Goal: Transaction & Acquisition: Purchase product/service

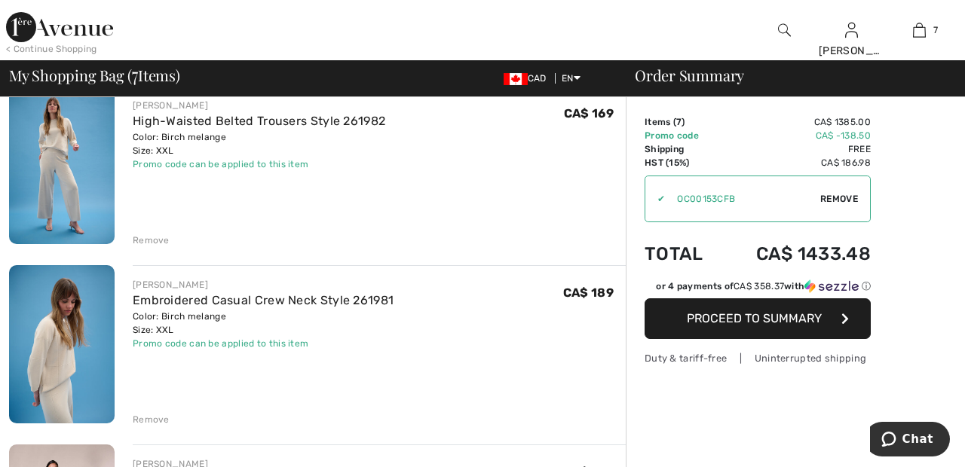
scroll to position [489, 0]
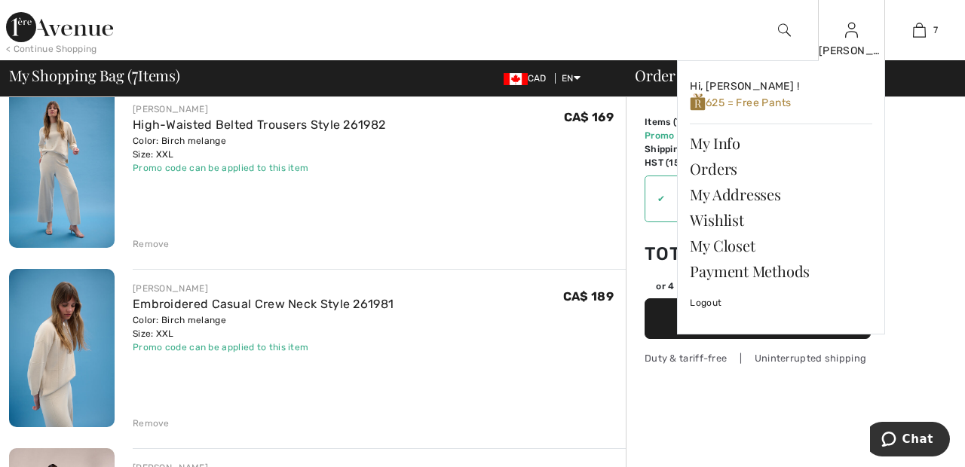
click at [856, 32] on img at bounding box center [851, 30] width 13 height 18
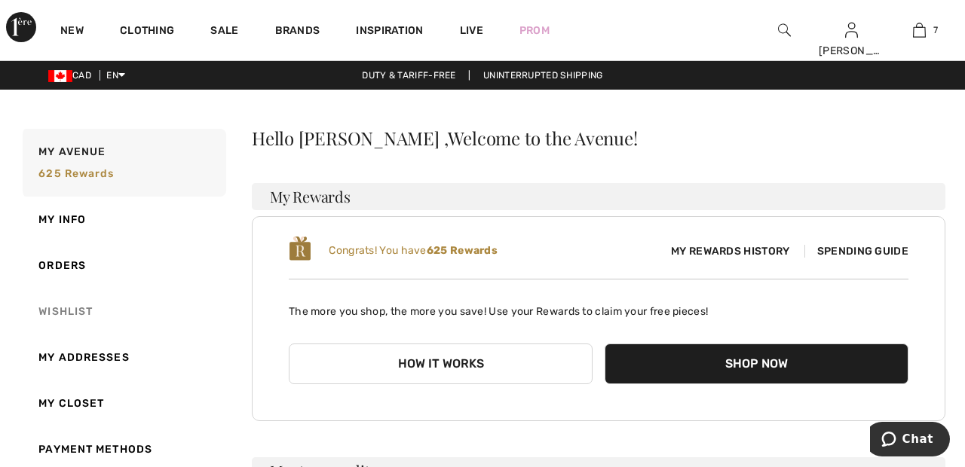
click at [87, 315] on link "Wishlist" at bounding box center [123, 312] width 207 height 46
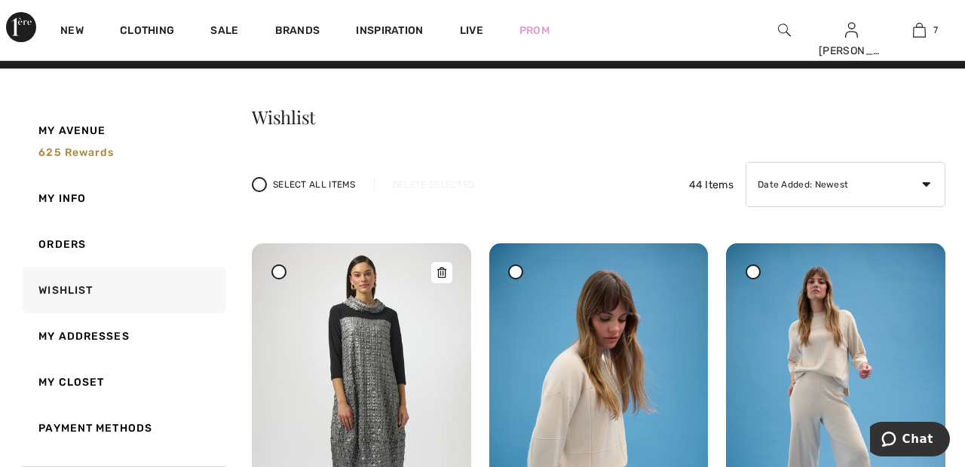
click at [377, 350] on img at bounding box center [361, 407] width 219 height 328
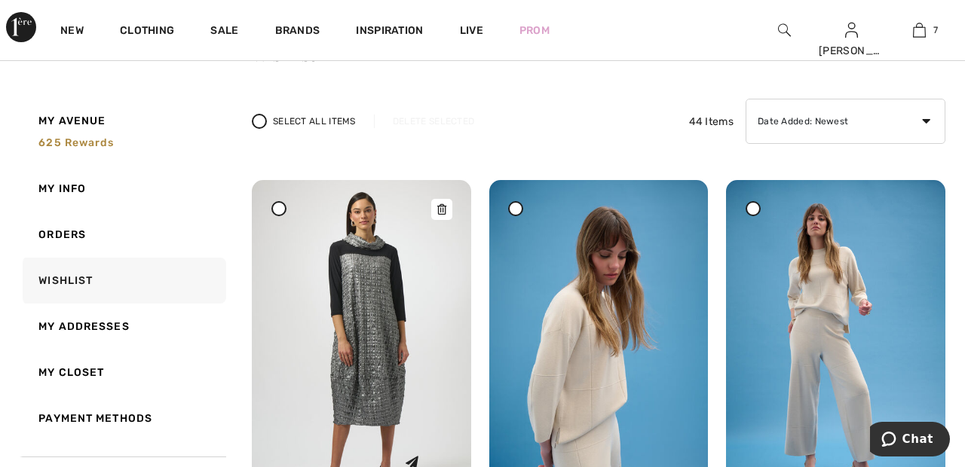
scroll to position [93, 0]
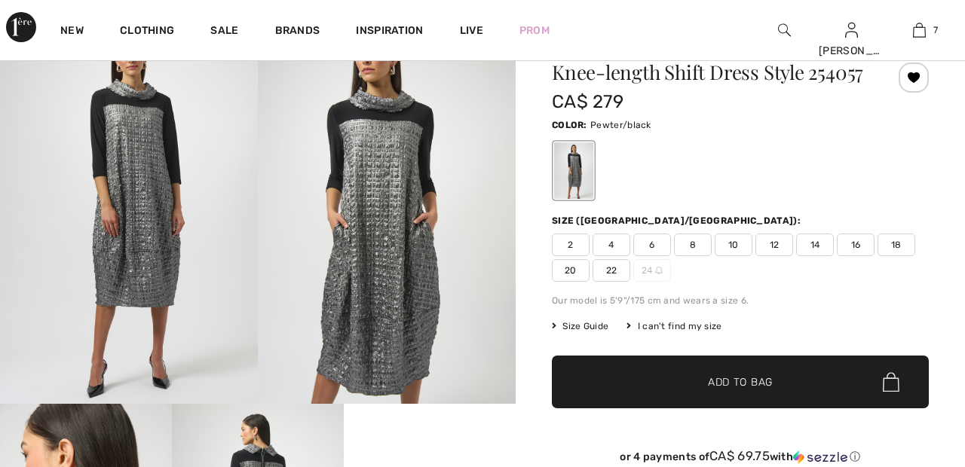
click at [616, 262] on span "22" at bounding box center [611, 270] width 38 height 23
click at [720, 369] on span "✔ Added to Bag Add to Bag" at bounding box center [740, 382] width 377 height 53
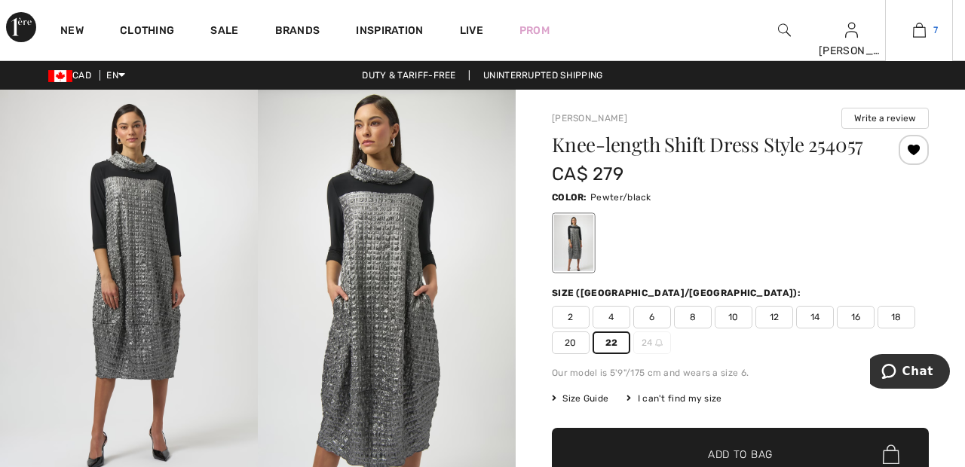
click at [927, 33] on link "7" at bounding box center [919, 30] width 66 height 18
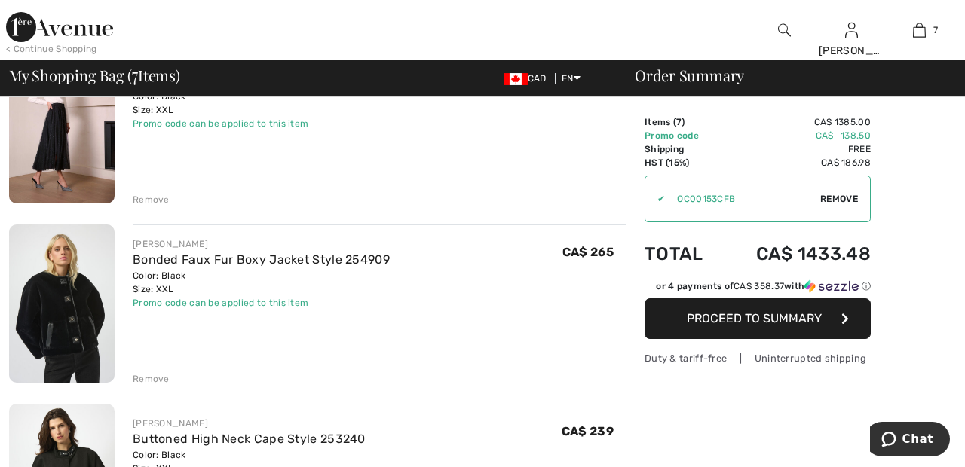
scroll to position [886, 0]
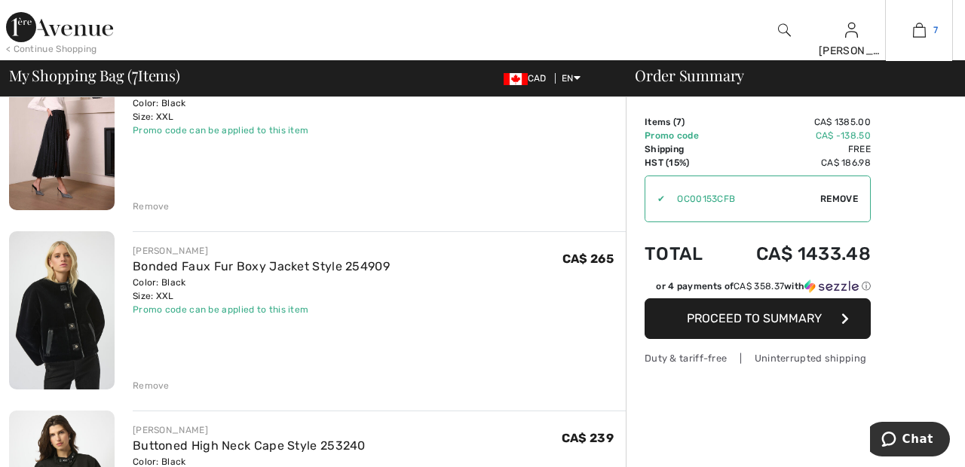
click at [921, 33] on img at bounding box center [919, 30] width 13 height 18
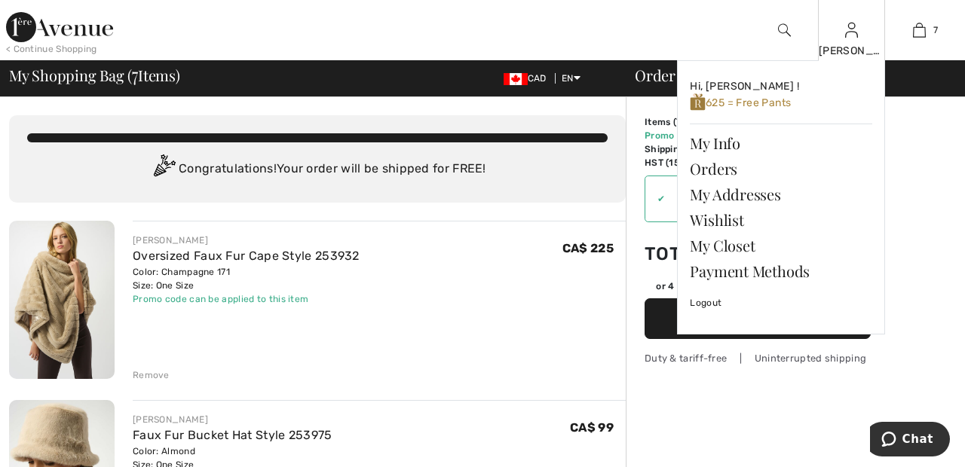
click at [850, 38] on img at bounding box center [851, 30] width 13 height 18
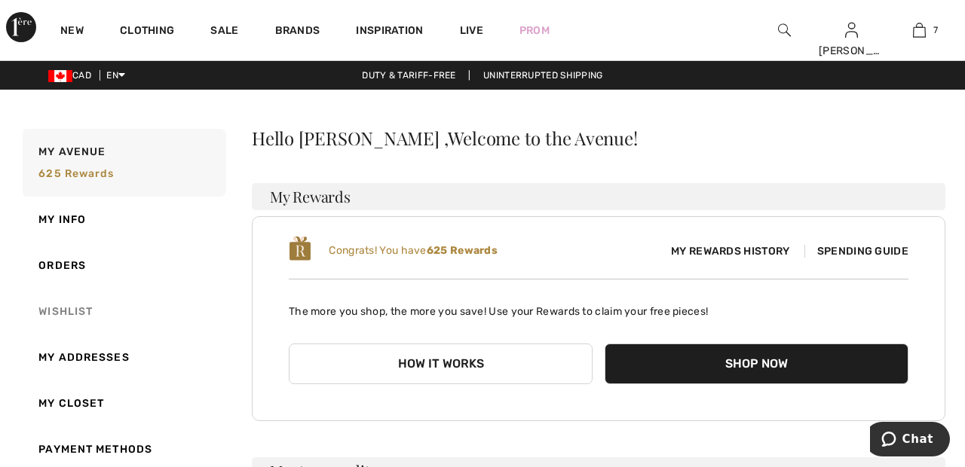
click at [81, 310] on link "Wishlist" at bounding box center [123, 312] width 207 height 46
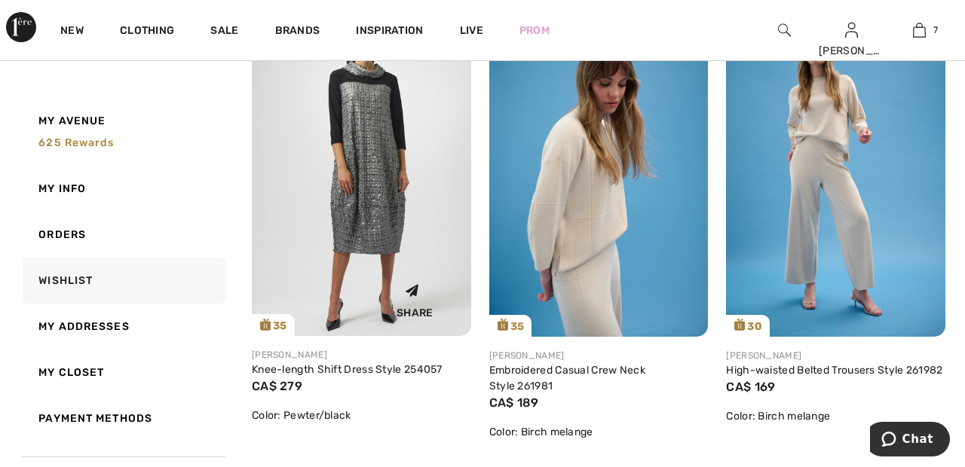
click at [375, 203] on img at bounding box center [361, 172] width 219 height 328
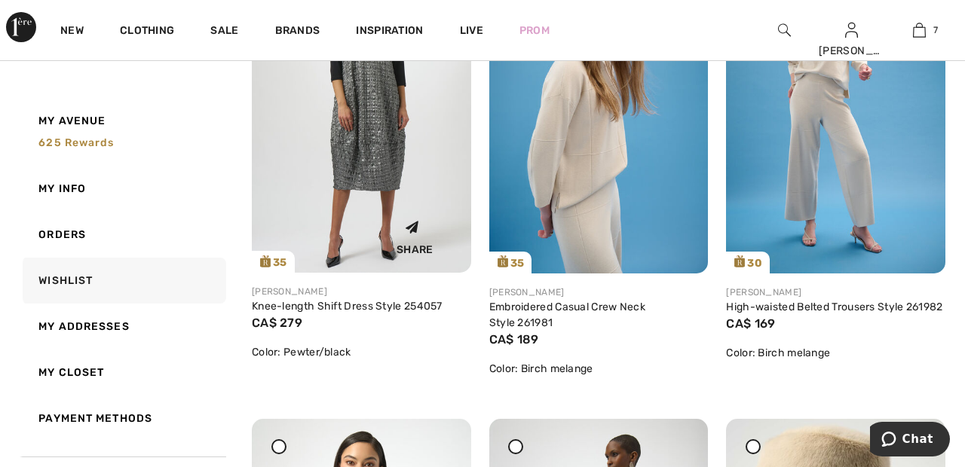
scroll to position [329, 0]
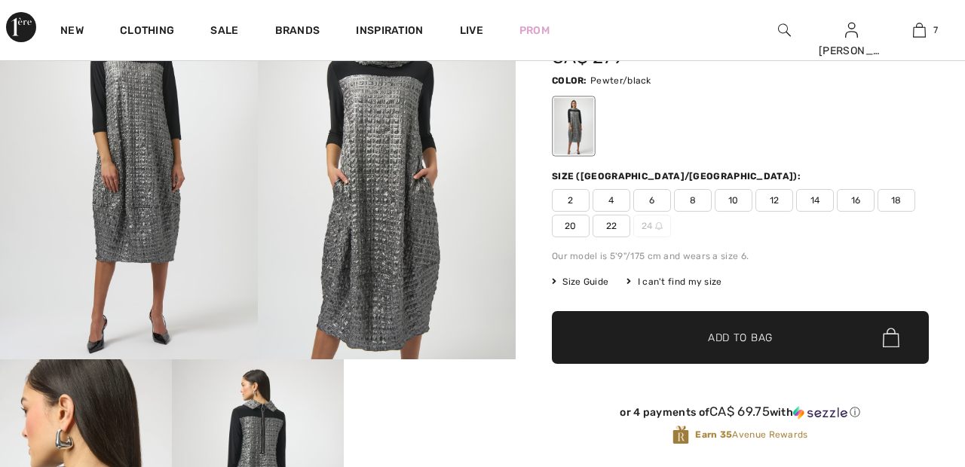
click at [609, 220] on span "22" at bounding box center [611, 226] width 38 height 23
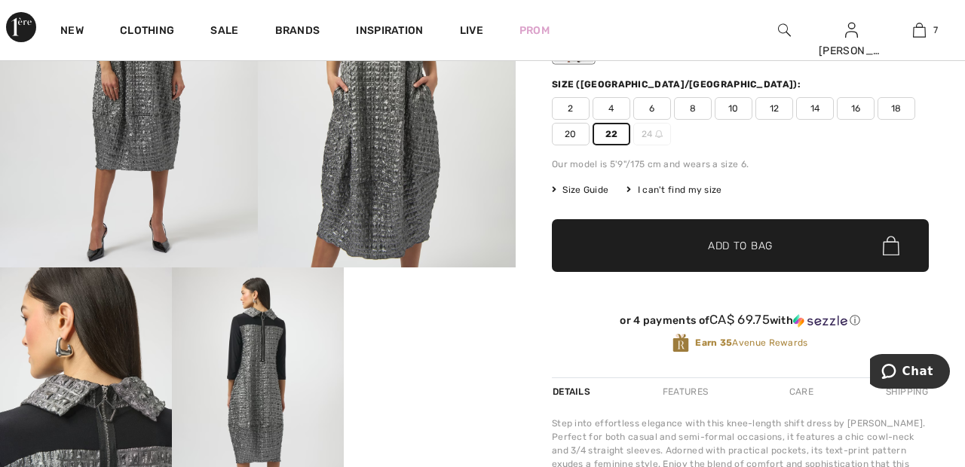
scroll to position [208, 0]
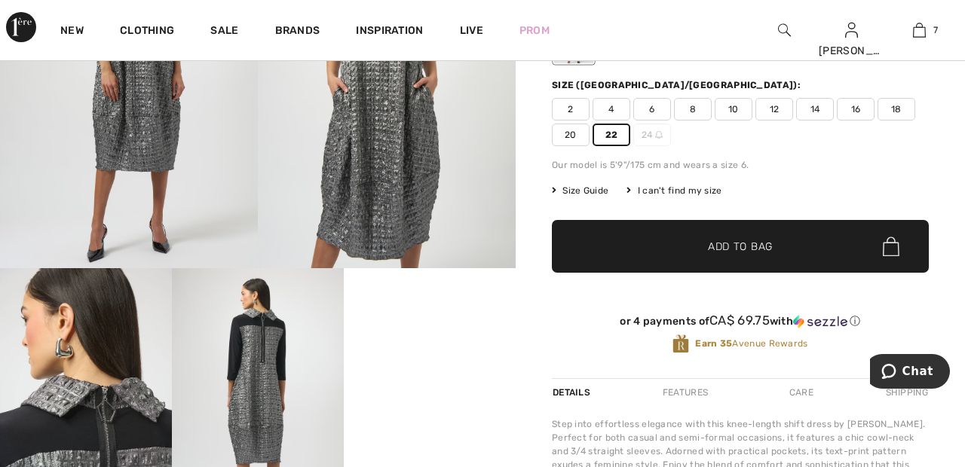
click at [613, 254] on span "✔ Added to Bag Add to Bag" at bounding box center [740, 246] width 377 height 53
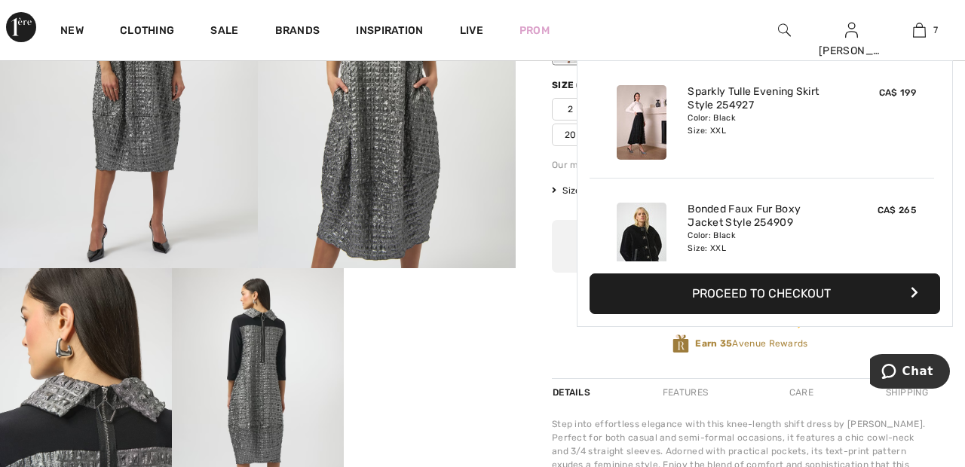
scroll to position [635, 0]
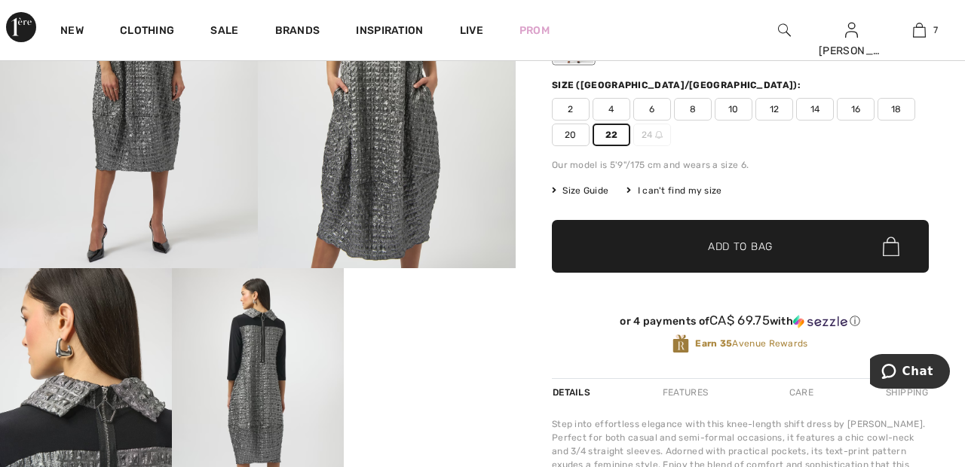
click at [666, 241] on span "✔ Added to Bag Add to Bag" at bounding box center [740, 246] width 377 height 53
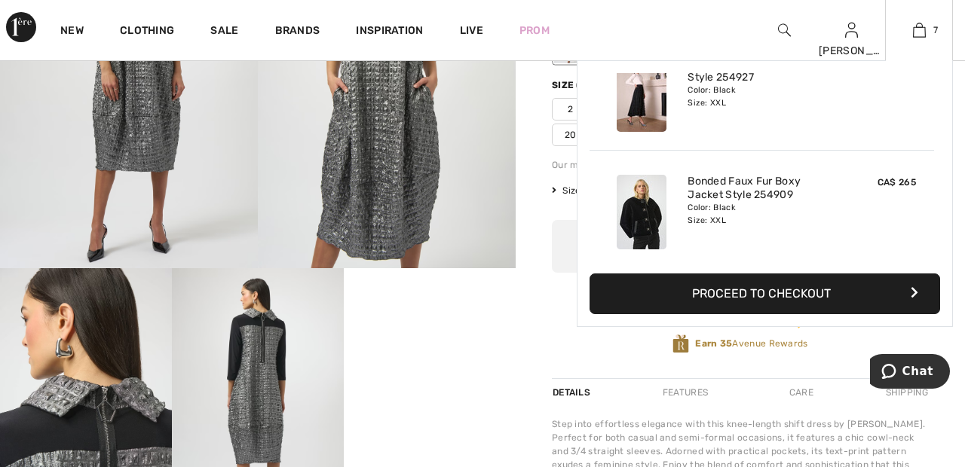
click at [776, 245] on div "Bonded Faux Fur Boxy Jacket Style 254909 Color: Black Size: XXL" at bounding box center [761, 212] width 161 height 87
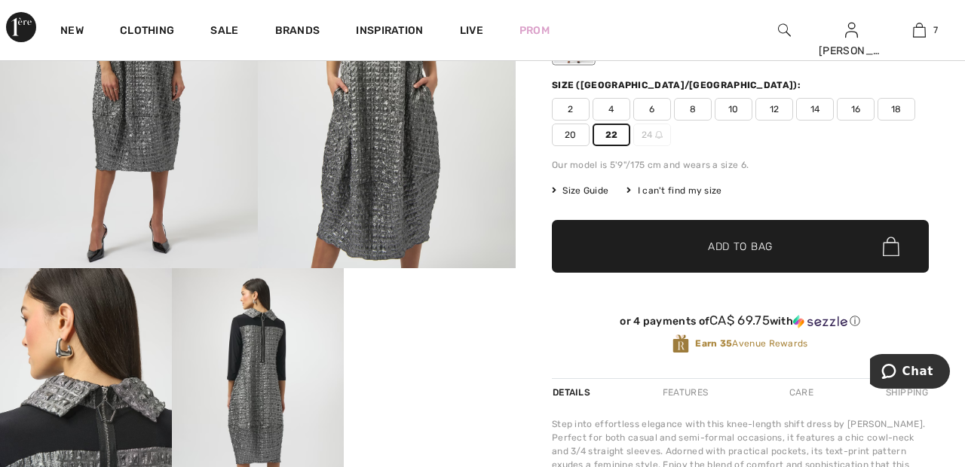
click at [617, 130] on span "22" at bounding box center [611, 135] width 38 height 23
click at [617, 137] on span "22" at bounding box center [611, 135] width 38 height 23
click at [748, 249] on span "Add to Bag" at bounding box center [740, 247] width 65 height 16
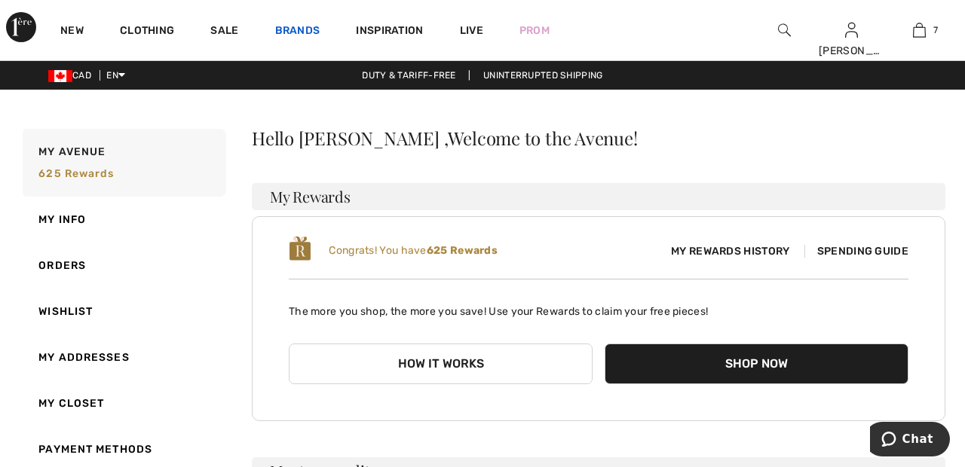
click at [307, 28] on link "Brands" at bounding box center [297, 32] width 45 height 16
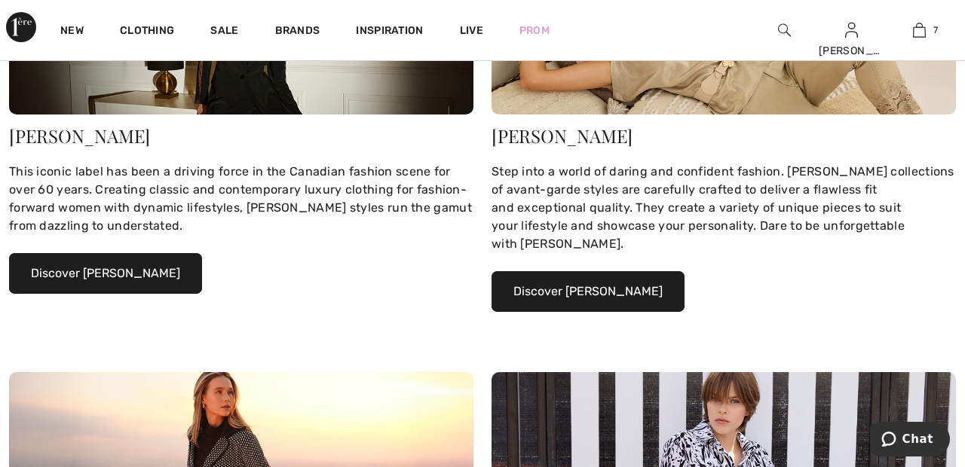
scroll to position [310, 0]
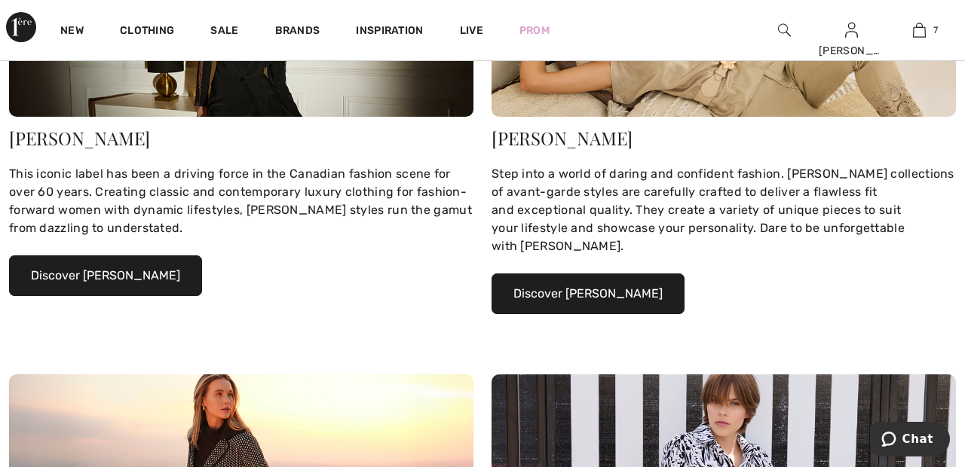
click at [152, 273] on button "Discover [PERSON_NAME]" at bounding box center [105, 275] width 193 height 41
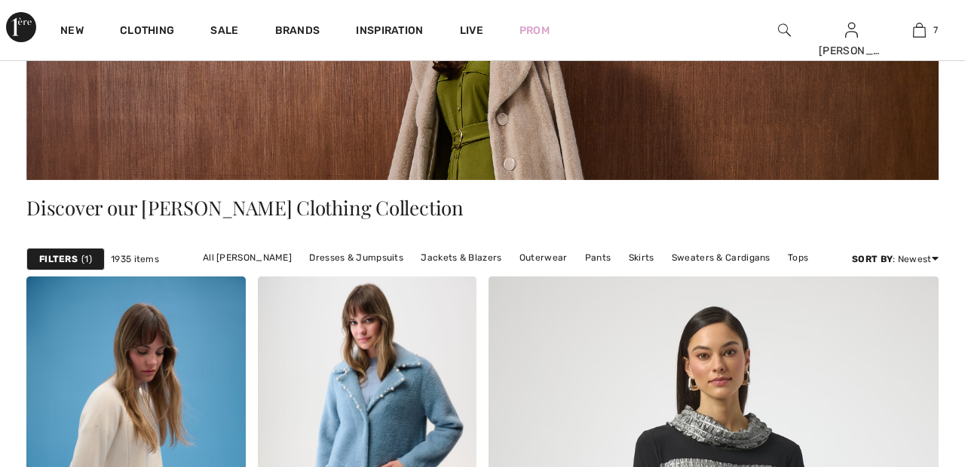
scroll to position [214, 0]
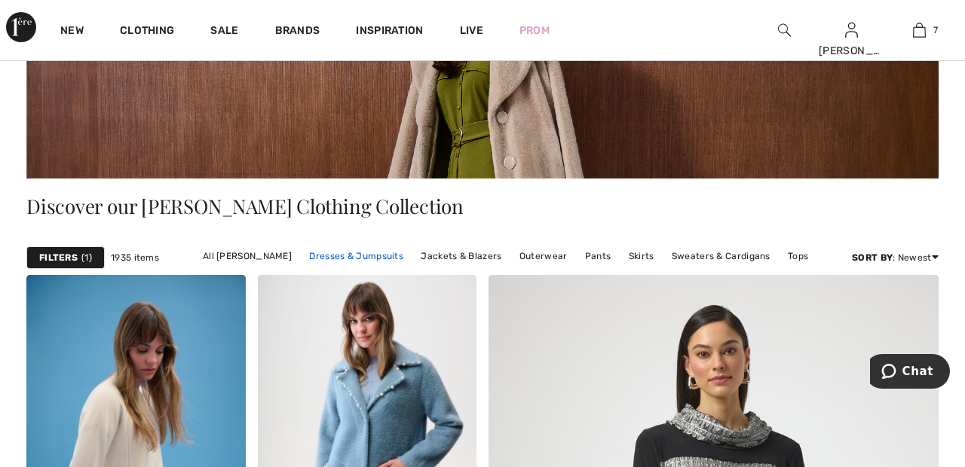
click at [364, 255] on link "Dresses & Jumpsuits" at bounding box center [355, 256] width 109 height 20
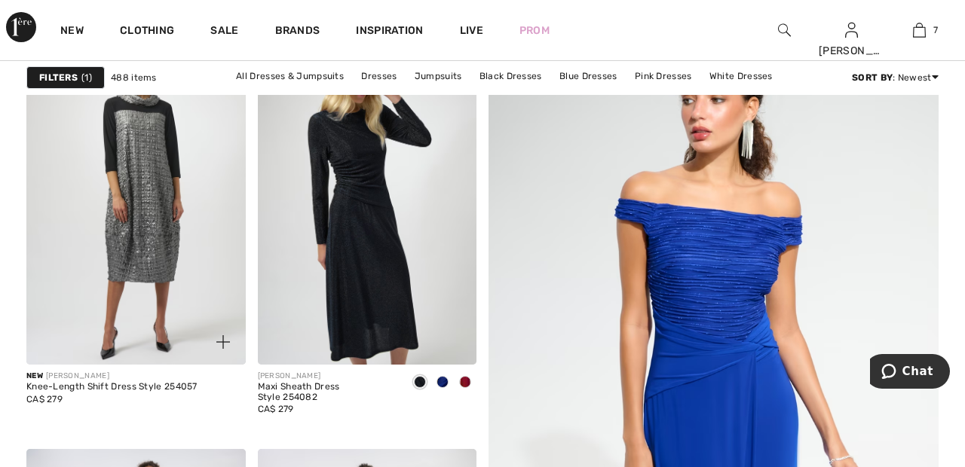
click at [147, 183] on img at bounding box center [135, 200] width 219 height 329
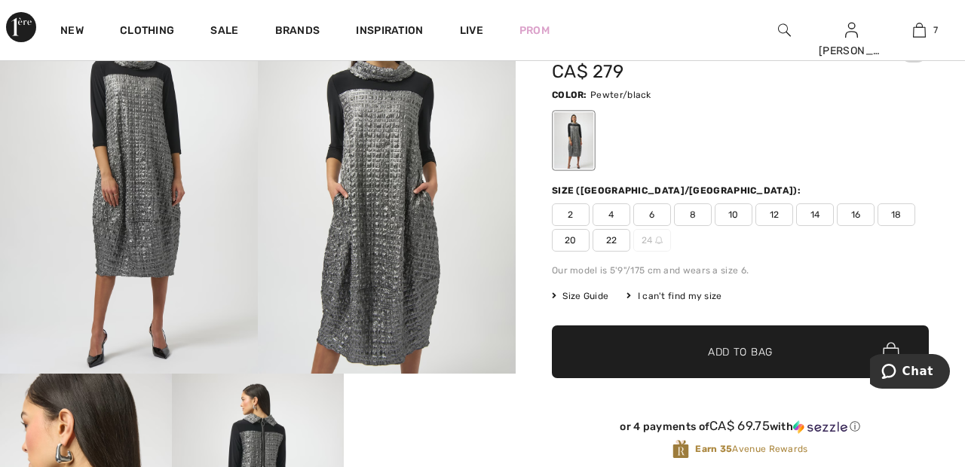
click at [611, 240] on span "22" at bounding box center [611, 240] width 38 height 23
click at [744, 350] on span "Add to Bag" at bounding box center [740, 352] width 65 height 16
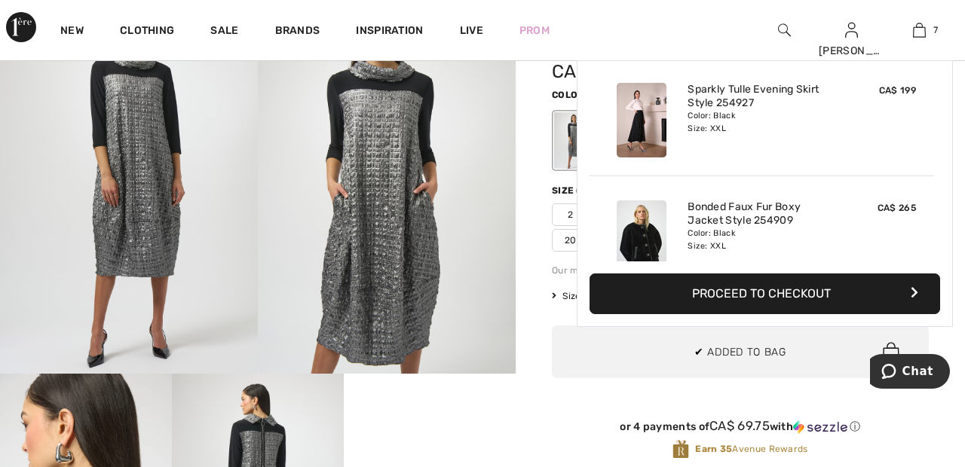
scroll to position [635, 0]
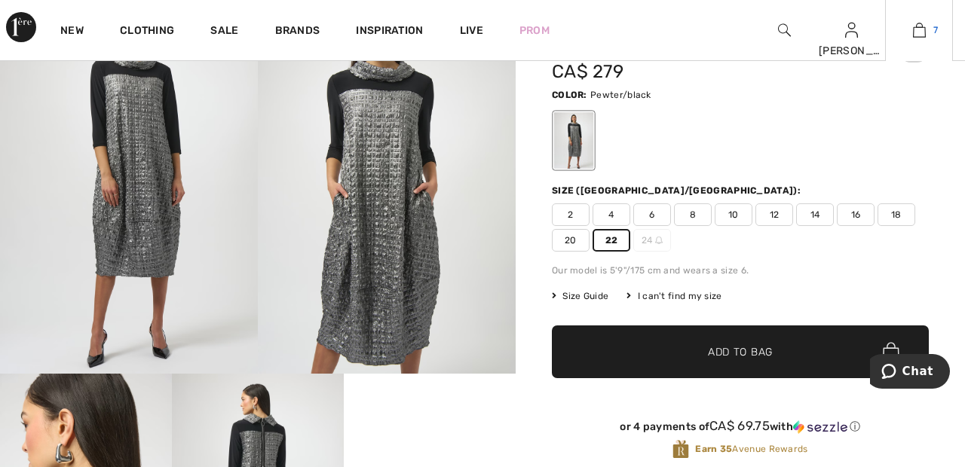
click at [922, 30] on img at bounding box center [919, 30] width 13 height 18
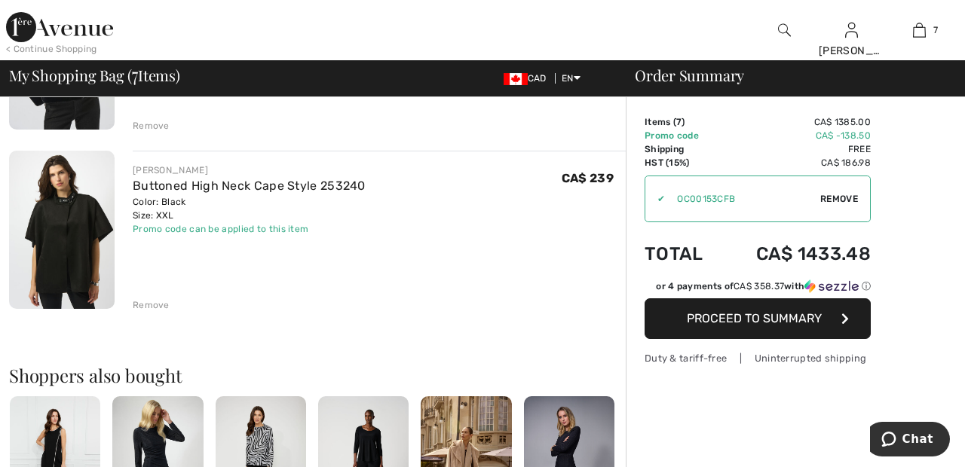
scroll to position [1142, 0]
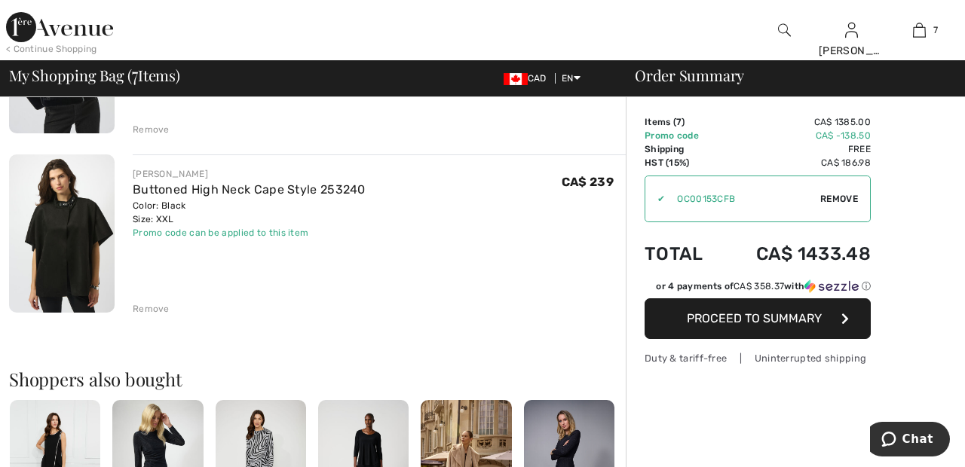
click at [63, 37] on img at bounding box center [59, 27] width 107 height 30
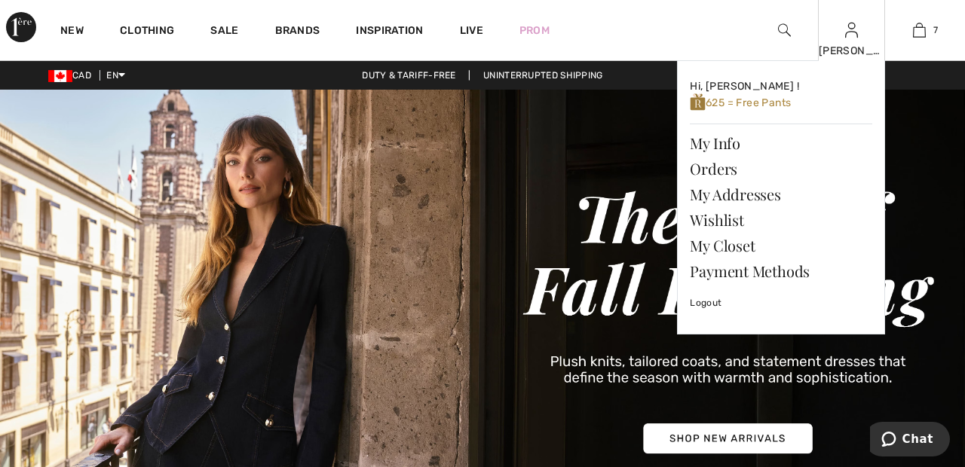
click at [853, 38] on img at bounding box center [851, 30] width 13 height 18
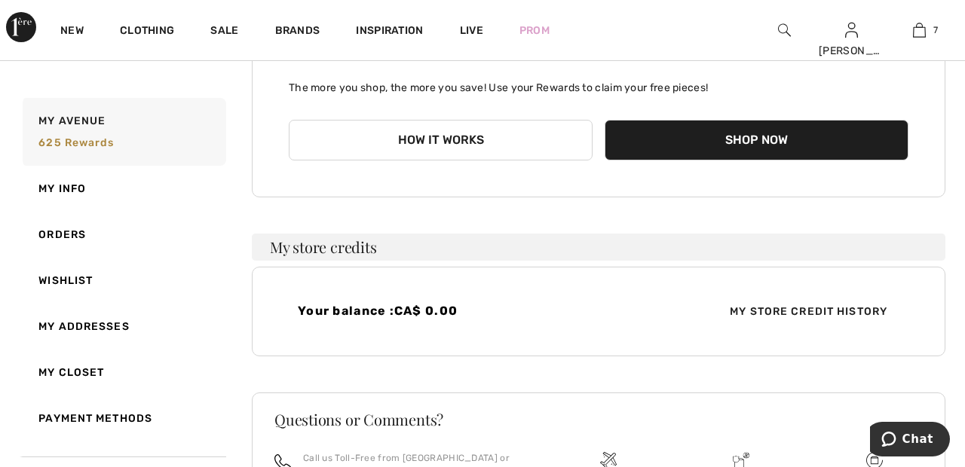
scroll to position [231, 0]
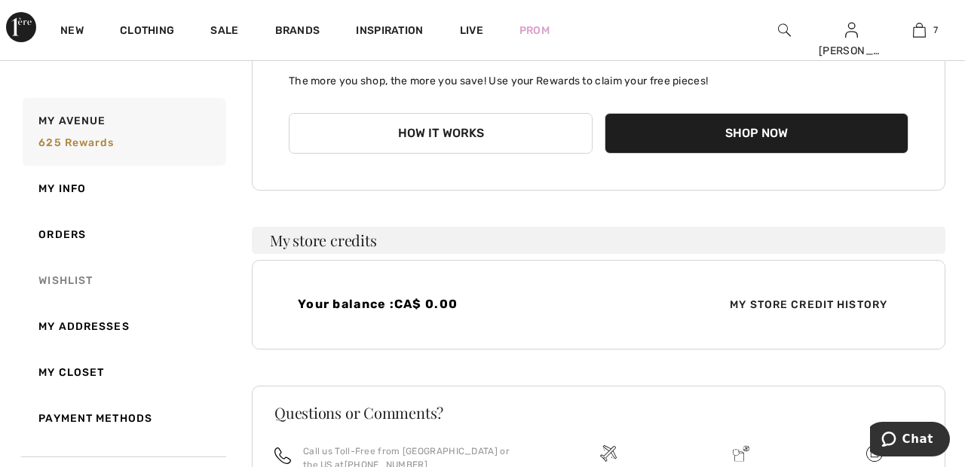
click at [83, 283] on link "Wishlist" at bounding box center [123, 281] width 207 height 46
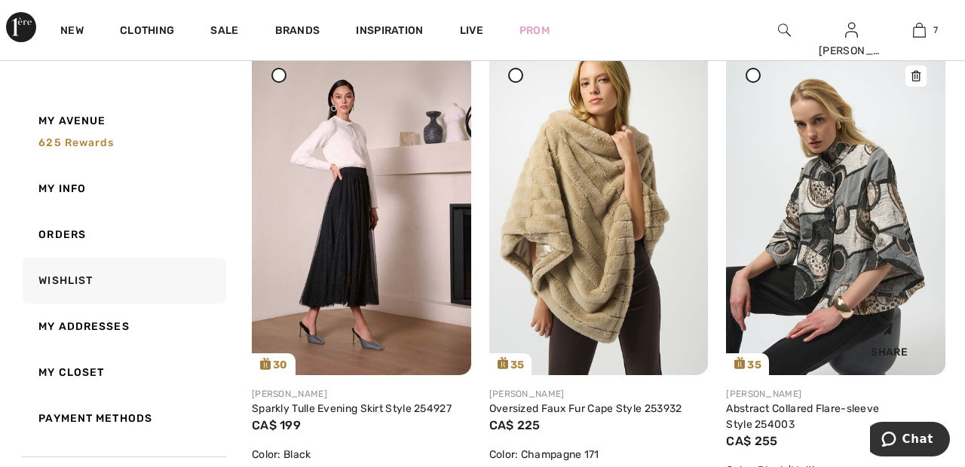
click at [844, 212] on img at bounding box center [835, 211] width 219 height 328
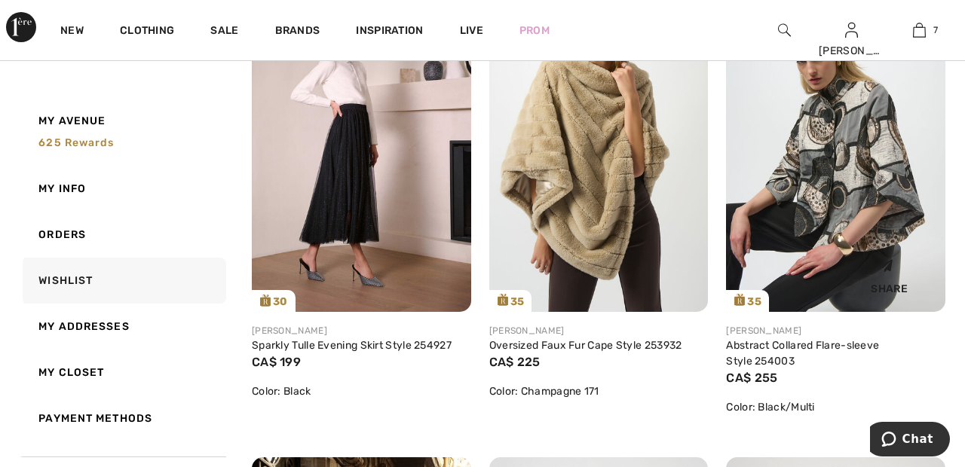
scroll to position [1237, 0]
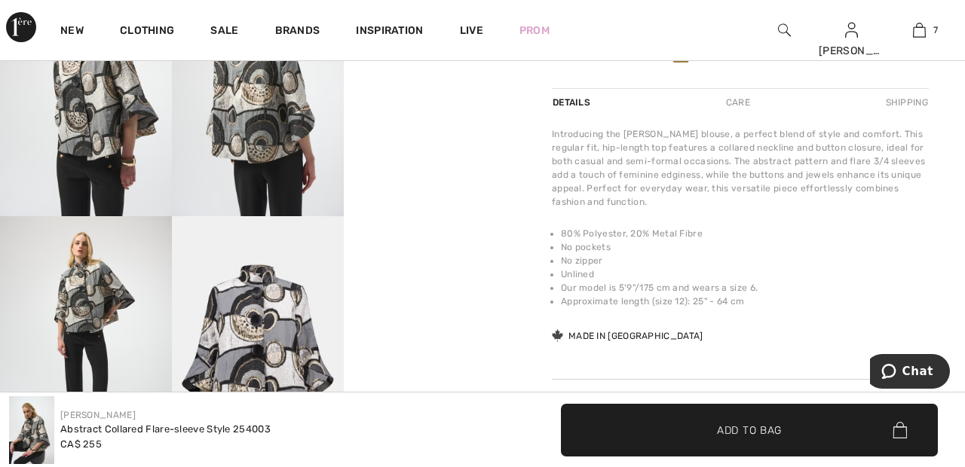
scroll to position [524, 0]
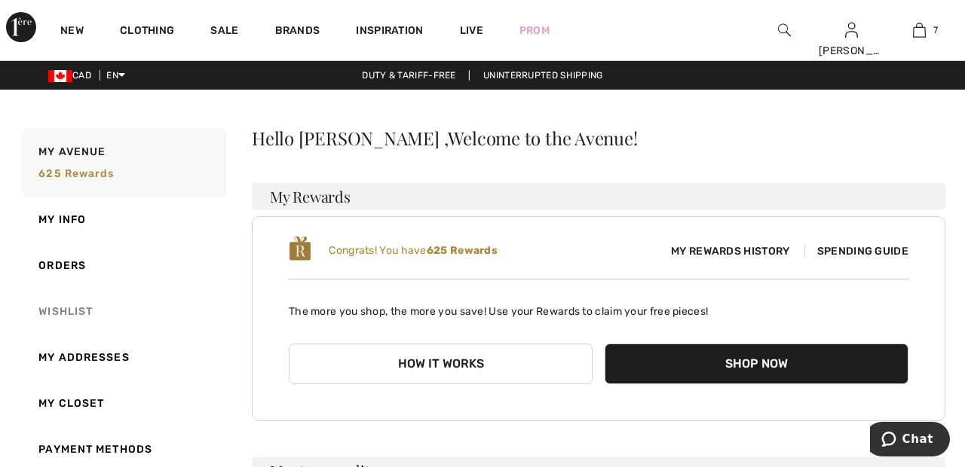
click at [84, 304] on link "Wishlist" at bounding box center [123, 312] width 207 height 46
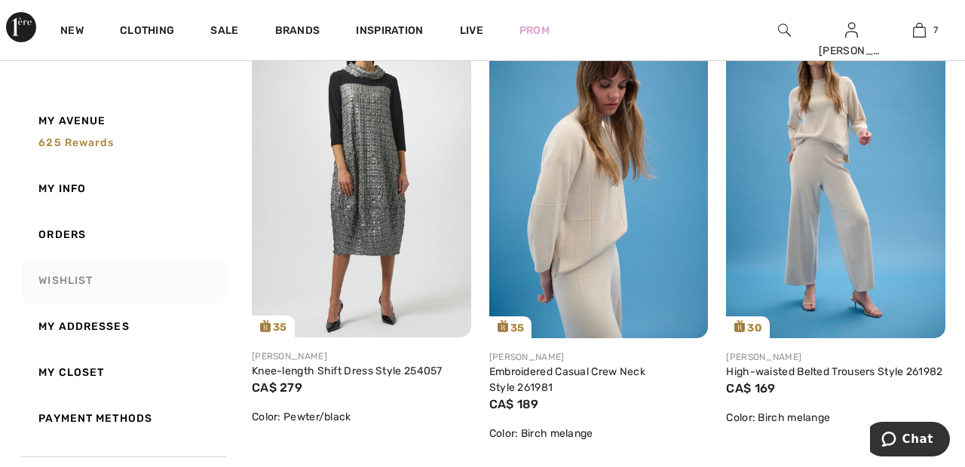
scroll to position [258, 0]
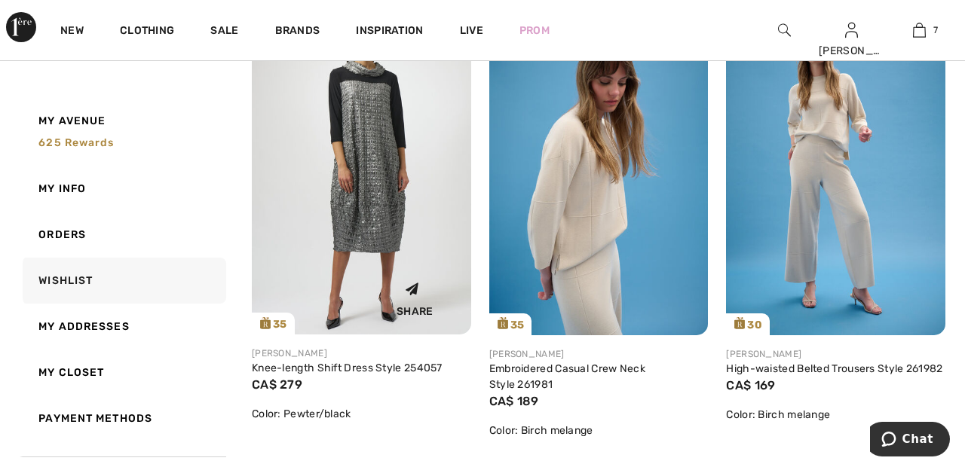
click at [365, 225] on img at bounding box center [361, 171] width 219 height 328
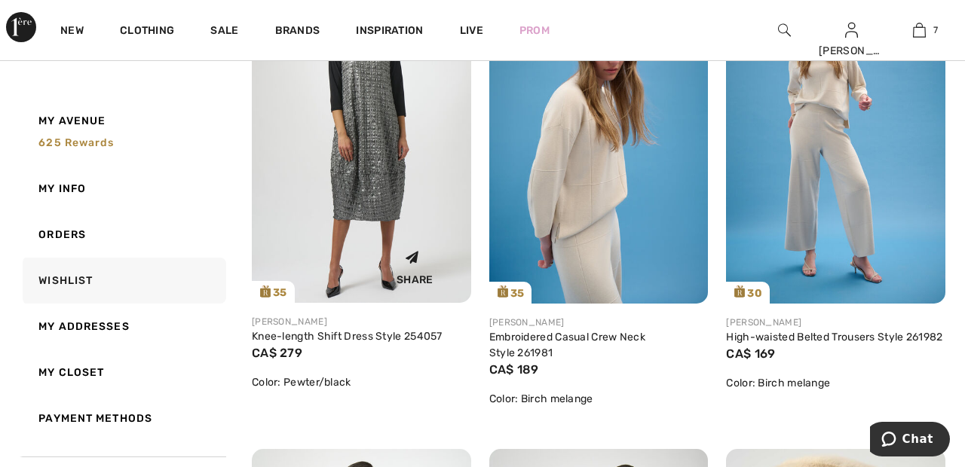
scroll to position [330, 0]
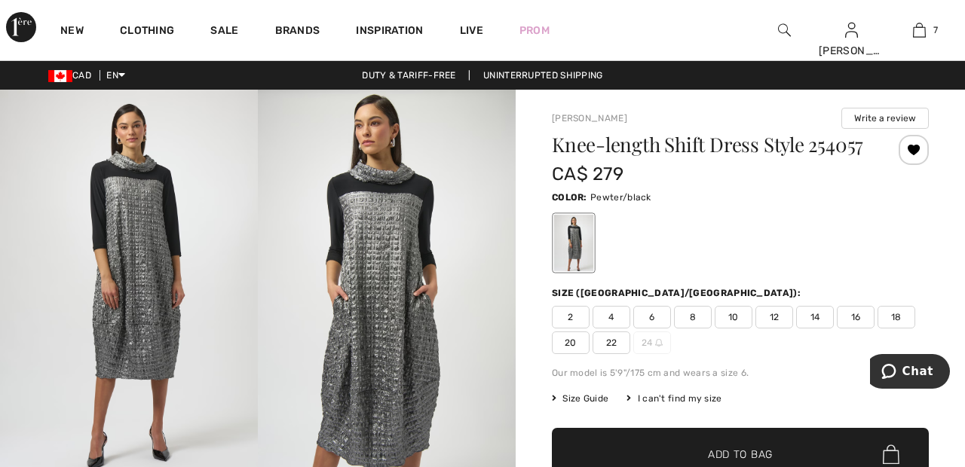
click at [620, 345] on span "22" at bounding box center [611, 343] width 38 height 23
click at [756, 455] on span "Add to Bag" at bounding box center [740, 455] width 65 height 16
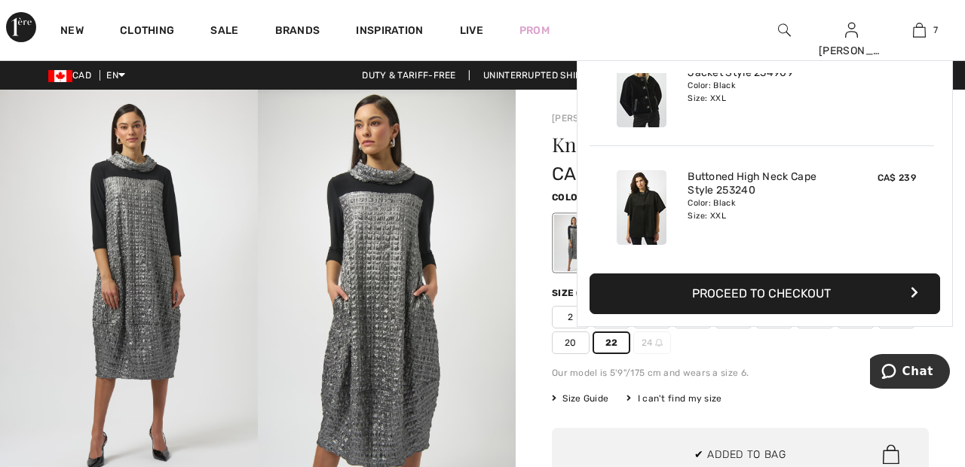
scroll to position [635, 0]
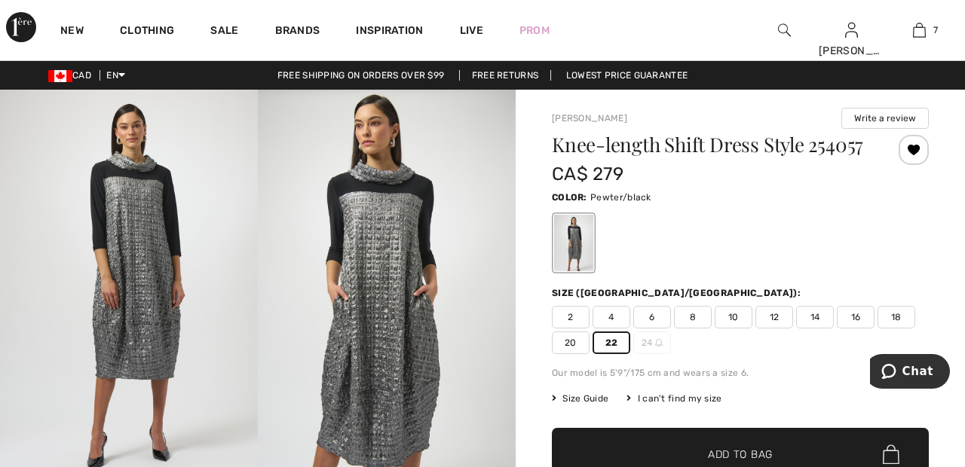
click at [574, 346] on span "20" at bounding box center [571, 343] width 38 height 23
click at [747, 453] on span "Add to Bag" at bounding box center [740, 455] width 65 height 16
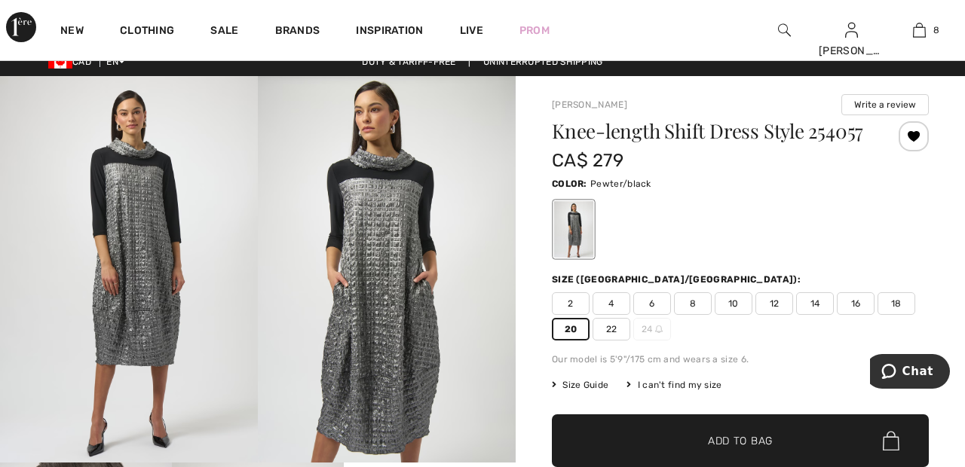
scroll to position [14, 0]
click at [906, 304] on span "18" at bounding box center [896, 303] width 38 height 23
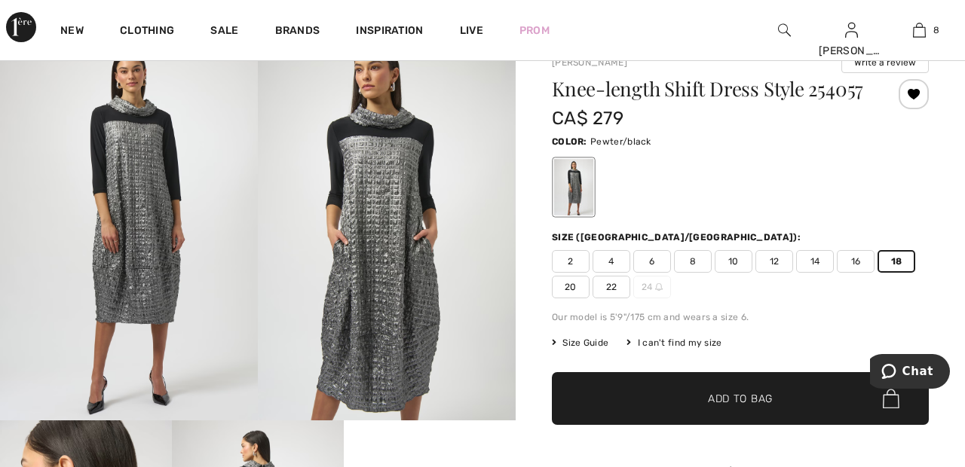
scroll to position [58, 0]
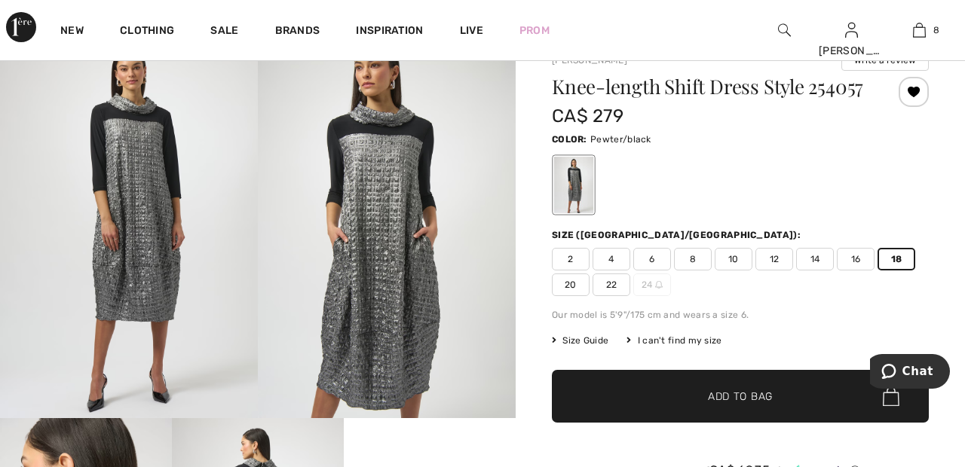
click at [745, 408] on span "✔ Added to Bag Add to Bag" at bounding box center [740, 396] width 377 height 53
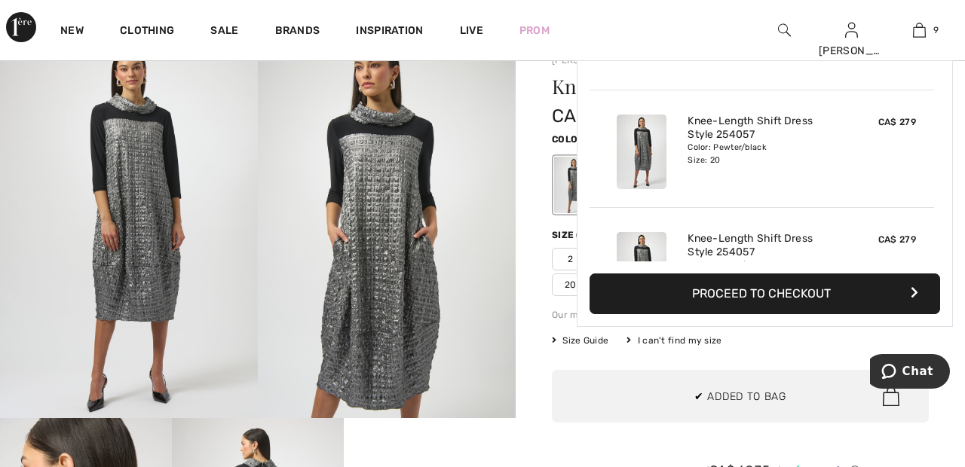
scroll to position [870, 0]
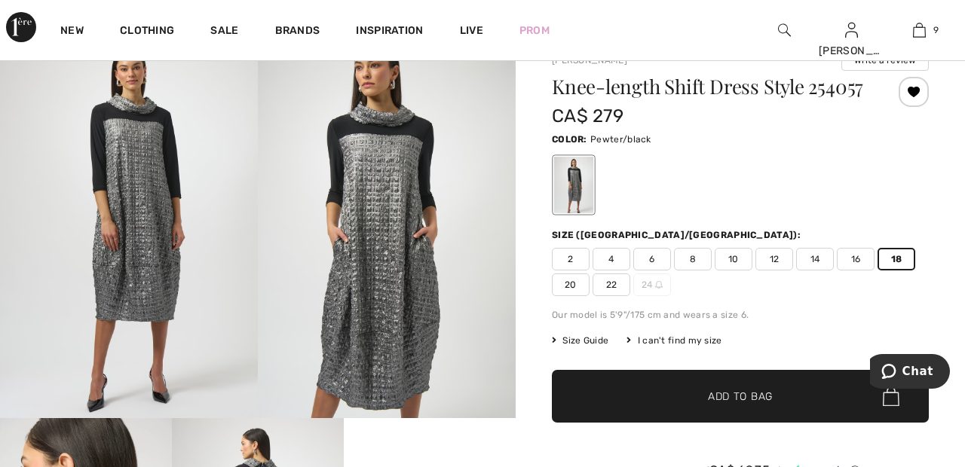
click at [620, 282] on span "22" at bounding box center [611, 285] width 38 height 23
click at [767, 399] on span "Add to Bag" at bounding box center [740, 397] width 65 height 16
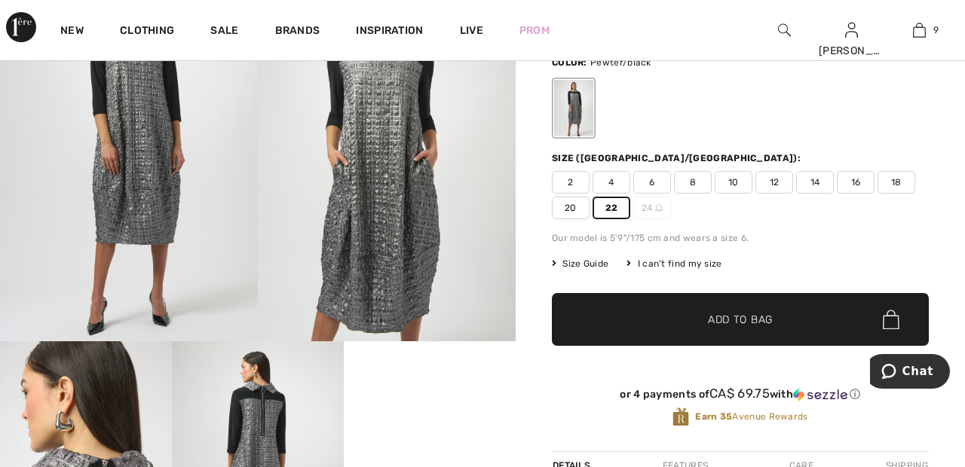
scroll to position [0, 0]
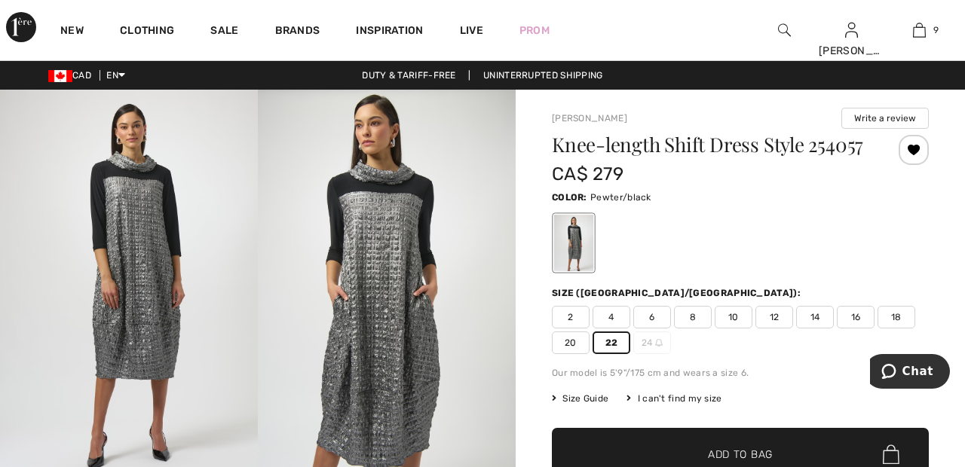
click at [925, 345] on div "2 4 6 8 10 12 14 16 18 20 22 24" at bounding box center [740, 330] width 377 height 48
click at [919, 36] on img at bounding box center [919, 30] width 13 height 18
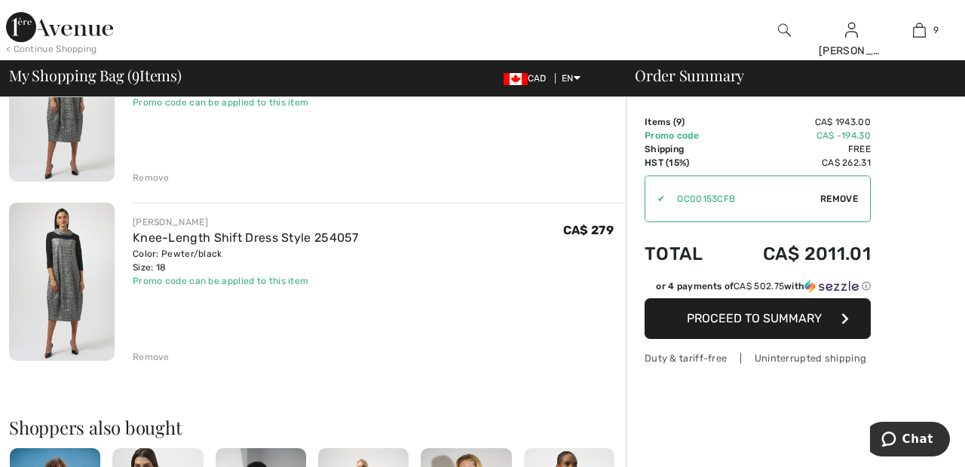
scroll to position [1453, 0]
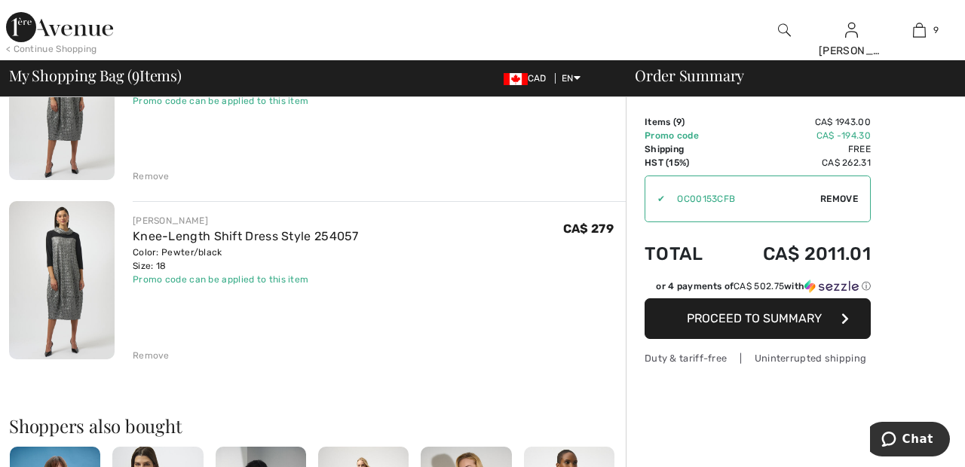
click at [154, 353] on div "Remove" at bounding box center [151, 356] width 37 height 14
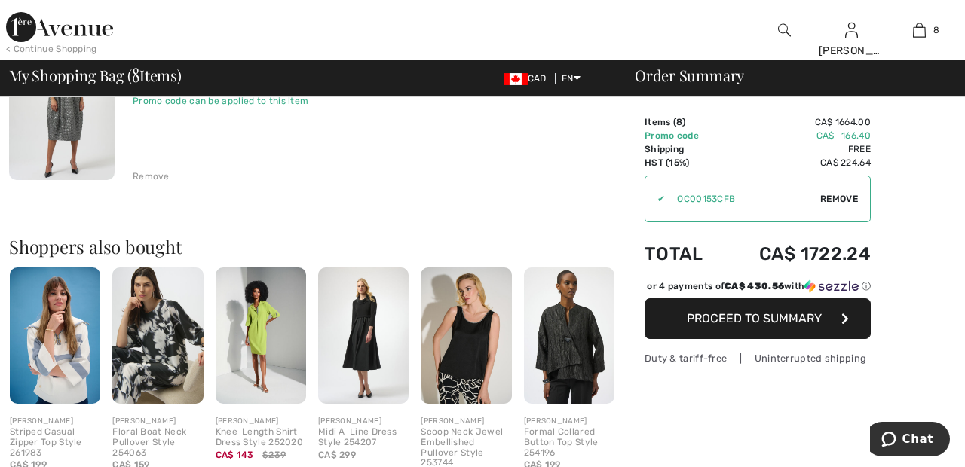
click at [151, 170] on div "Remove" at bounding box center [151, 177] width 37 height 14
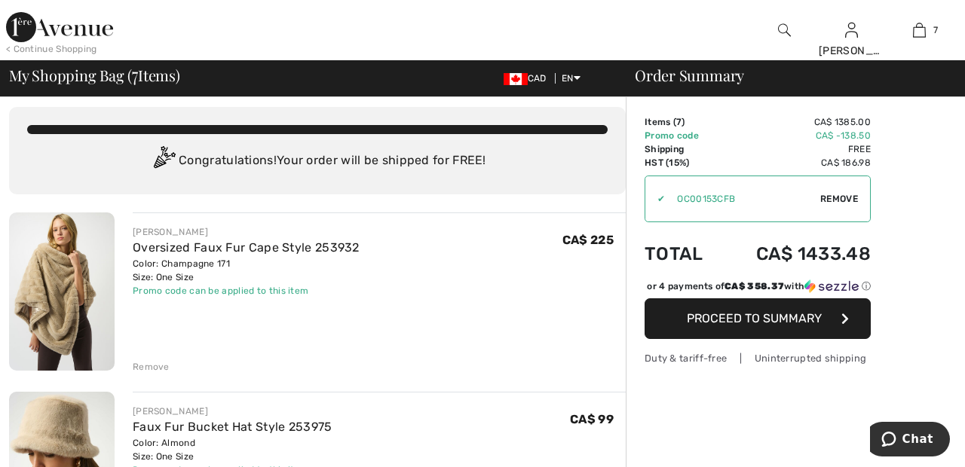
scroll to position [0, 0]
